Goal: Find contact information: Find contact information

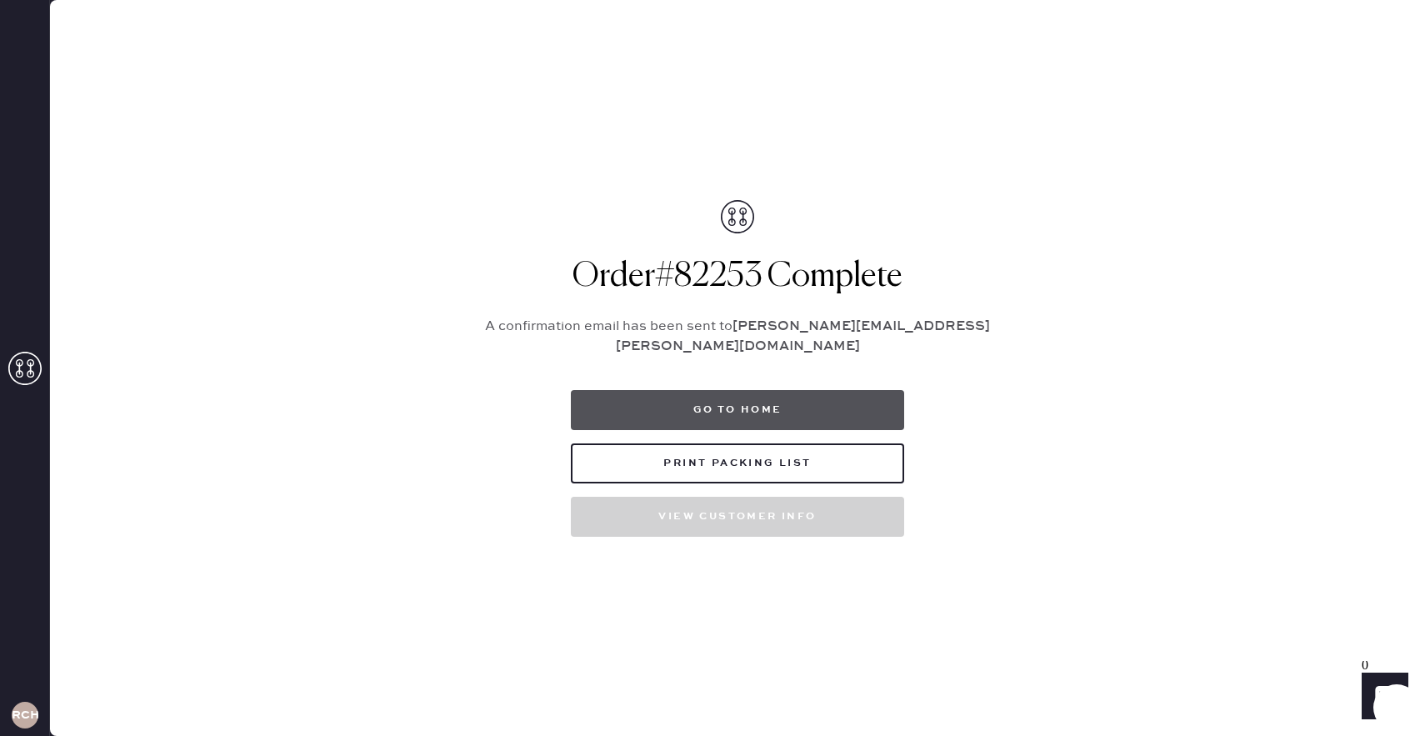
click at [784, 393] on button "Go to home" at bounding box center [737, 410] width 333 height 40
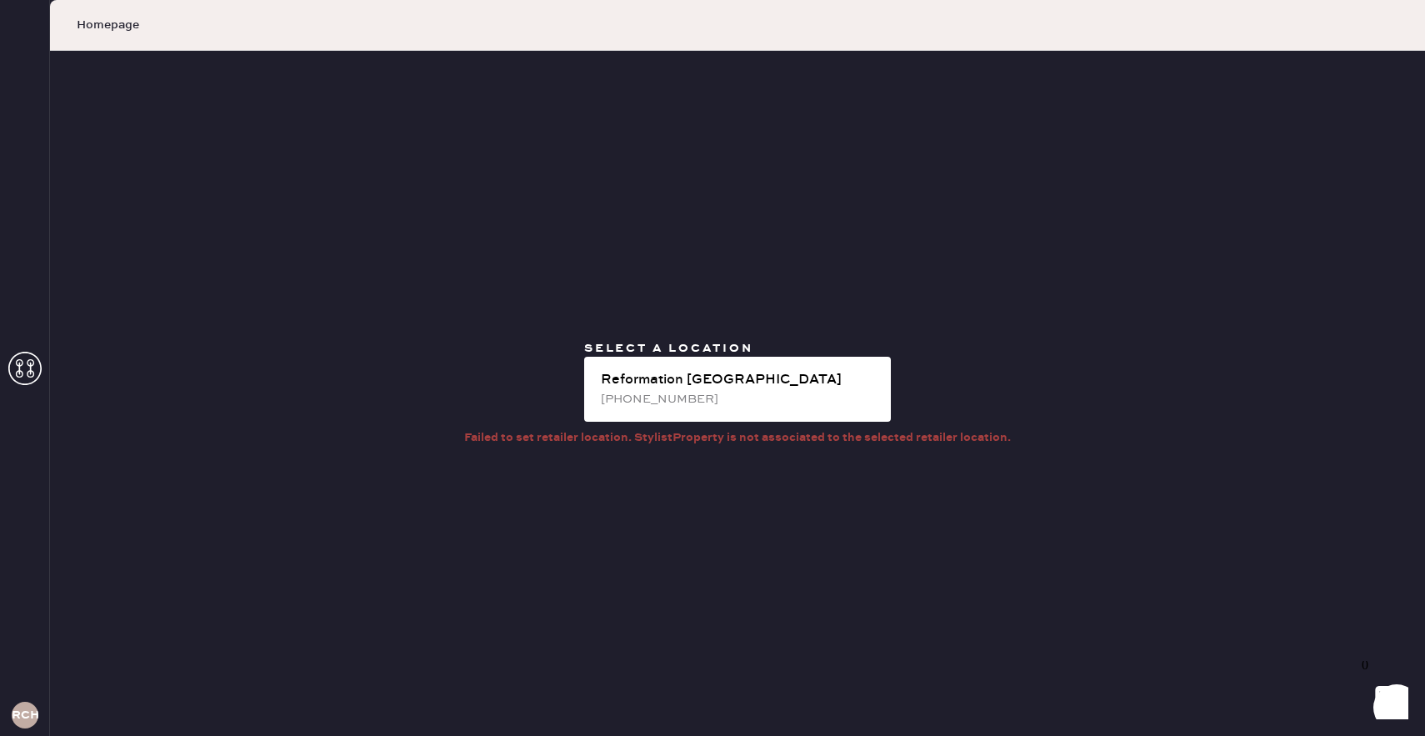
click at [784, 393] on div "[PHONE_NUMBER]" at bounding box center [739, 399] width 277 height 18
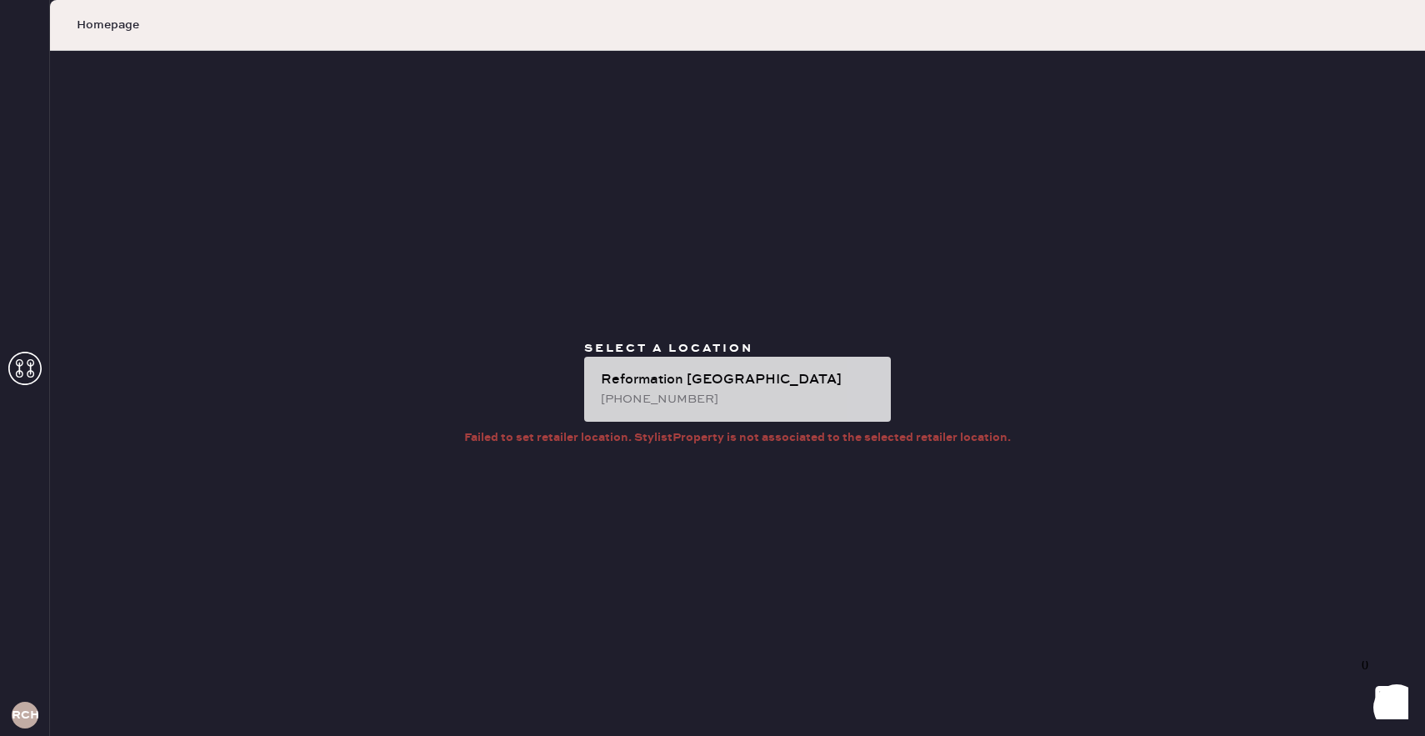
click at [791, 394] on div "[PHONE_NUMBER]" at bounding box center [739, 399] width 277 height 18
click at [664, 373] on div "Reformation [GEOGRAPHIC_DATA]" at bounding box center [739, 380] width 277 height 20
click at [684, 388] on div "Reformation [GEOGRAPHIC_DATA]" at bounding box center [739, 380] width 277 height 20
click at [749, 386] on div "Reformation [GEOGRAPHIC_DATA]" at bounding box center [739, 380] width 277 height 20
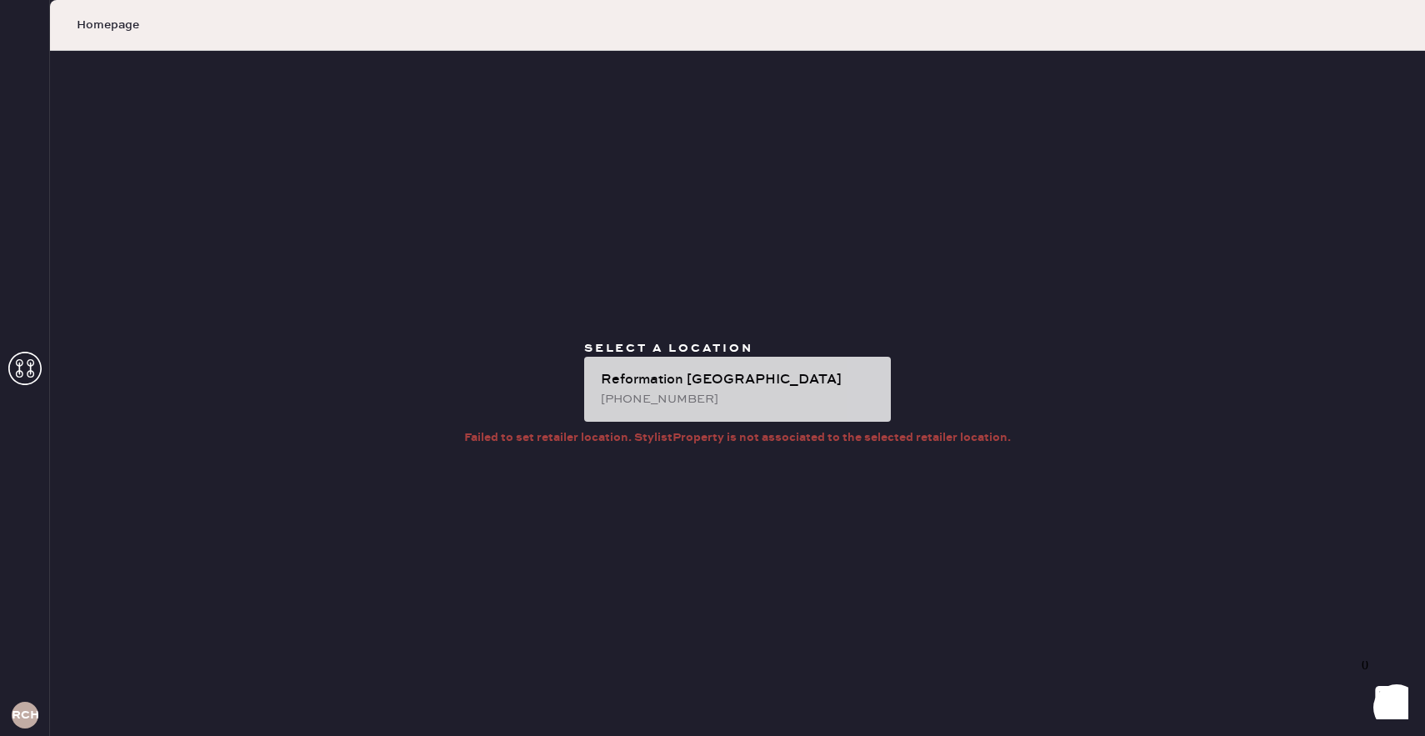
click at [781, 386] on div "Reformation [GEOGRAPHIC_DATA]" at bounding box center [739, 380] width 277 height 20
click at [714, 414] on div "Reformation [GEOGRAPHIC_DATA] [PHONE_NUMBER]" at bounding box center [737, 389] width 307 height 65
